Goal: Communication & Community: Answer question/provide support

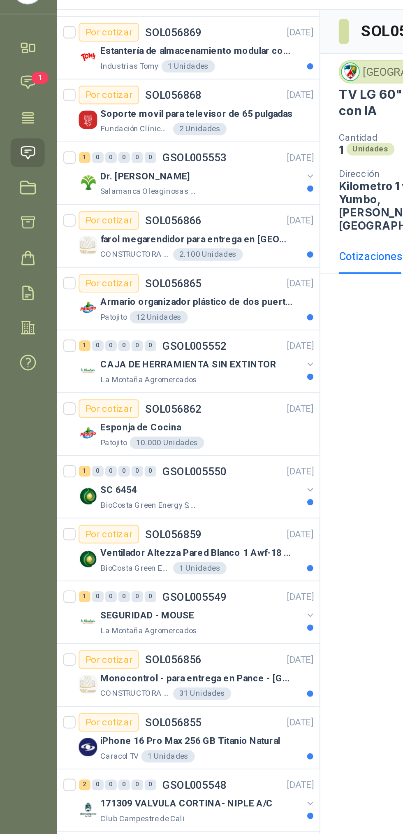
scroll to position [833, 0]
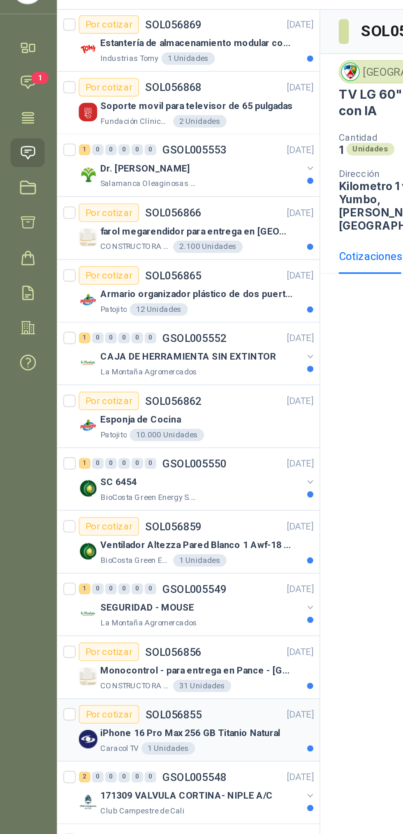
click at [144, 436] on p "iPhone 16 Pro Max 256 GB Titanio Natural" at bounding box center [101, 433] width 95 height 8
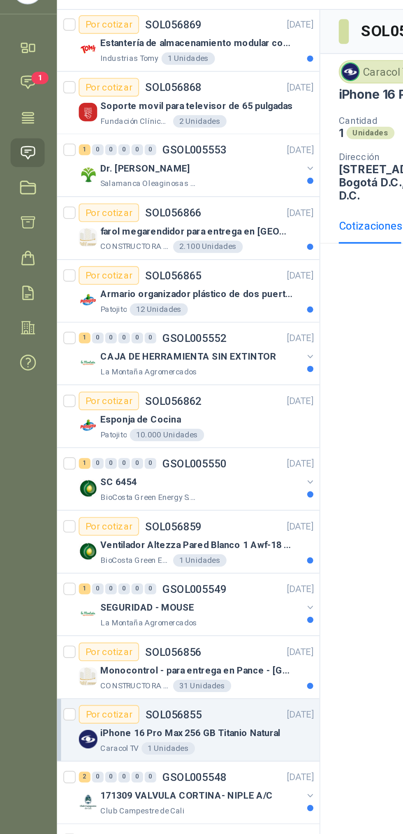
scroll to position [833, 1]
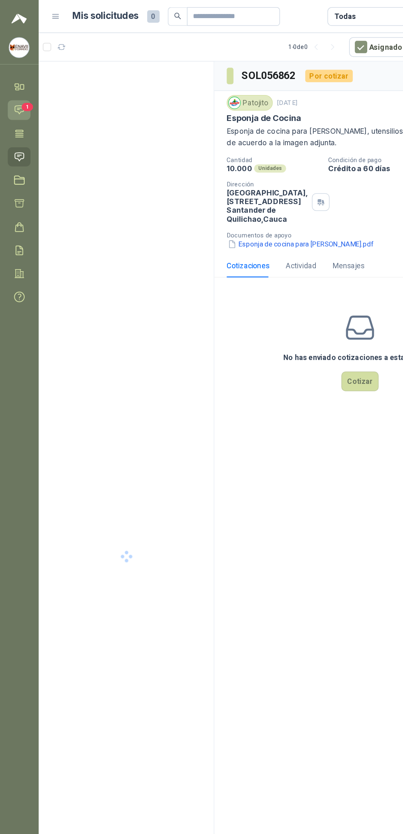
click at [21, 86] on span "1" at bounding box center [22, 85] width 9 height 7
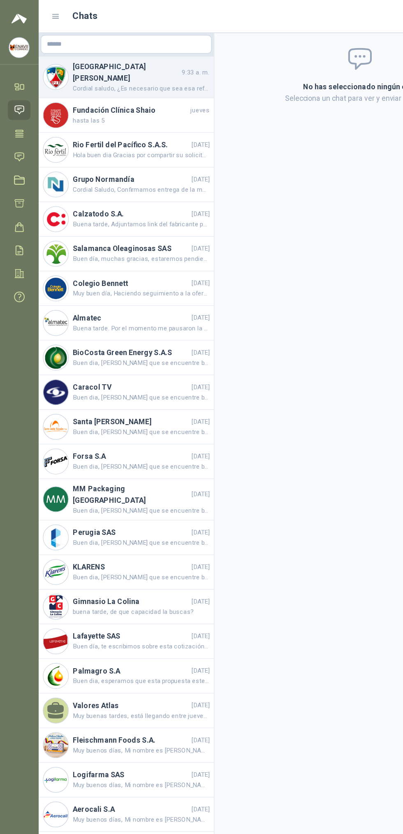
click at [82, 67] on span "Cordial saludo, ¿Es necesario que sea esa referencia LG o puede ser otra?" at bounding box center [112, 71] width 109 height 8
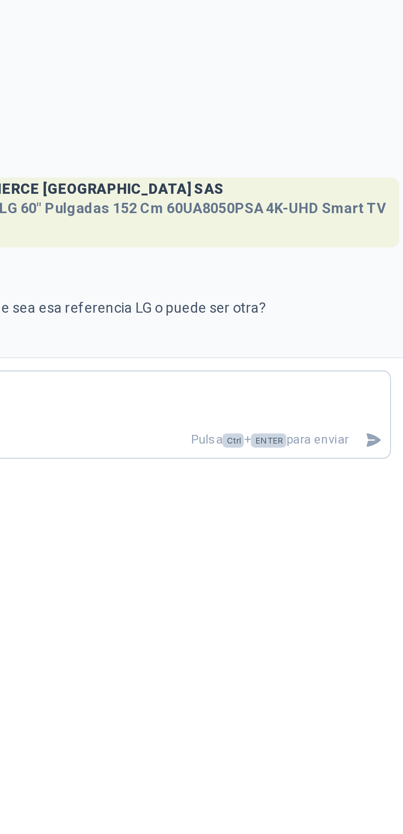
scroll to position [63, 0]
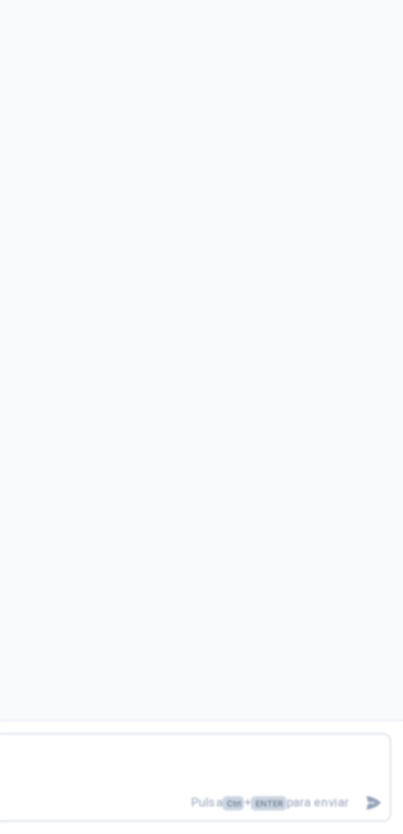
scroll to position [63, 0]
